Goal: Information Seeking & Learning: Learn about a topic

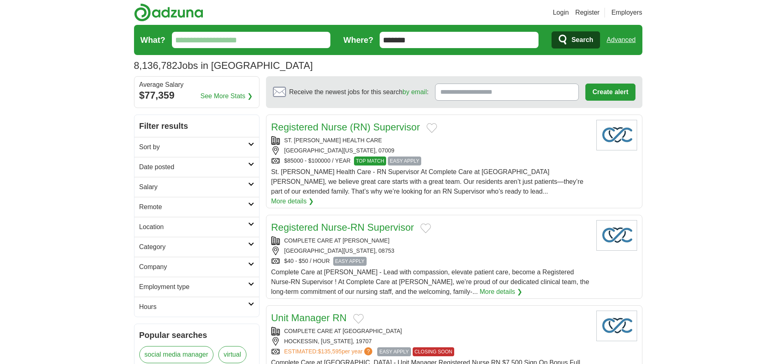
type input "*******"
click at [621, 40] on link "Advanced" at bounding box center [621, 40] width 29 height 16
